Goal: Find specific page/section: Find specific page/section

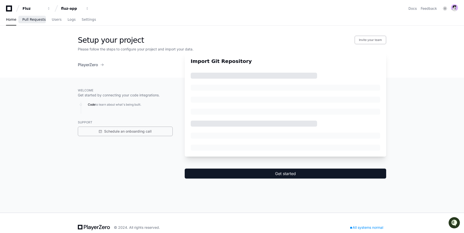
click at [33, 21] on span "Pull Requests" at bounding box center [33, 19] width 23 height 3
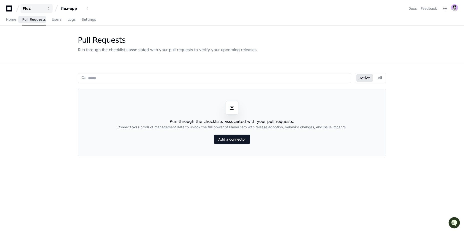
click at [40, 12] on button "Fluz" at bounding box center [37, 8] width 32 height 9
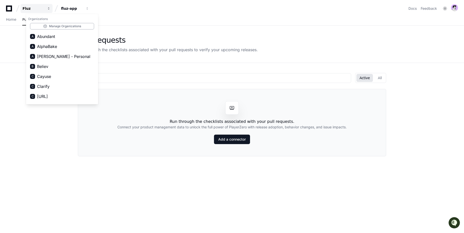
click at [41, 10] on div "Fluz" at bounding box center [34, 8] width 22 height 5
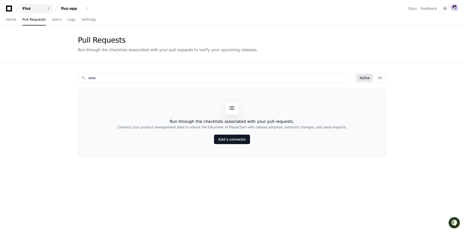
click at [42, 10] on div "Fluz" at bounding box center [34, 8] width 22 height 5
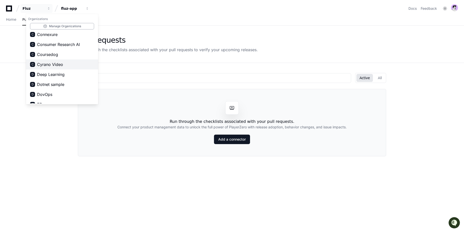
scroll to position [30, 0]
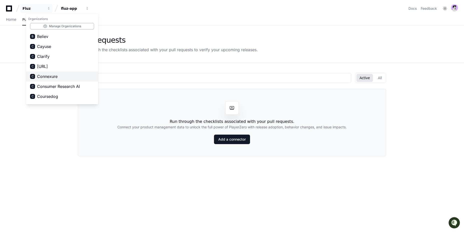
click at [51, 77] on span "Connexure" at bounding box center [47, 77] width 21 height 6
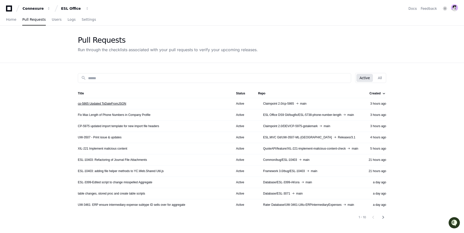
click at [102, 104] on link "cp-5865 Updated ToDateFromJSON" at bounding box center [102, 104] width 48 height 4
